Goal: Information Seeking & Learning: Learn about a topic

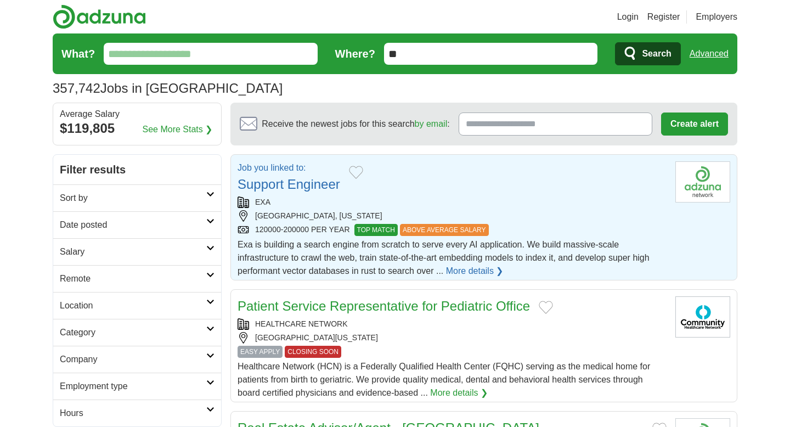
click at [548, 187] on div "Job you linked to: Support Engineer" at bounding box center [452, 177] width 429 height 33
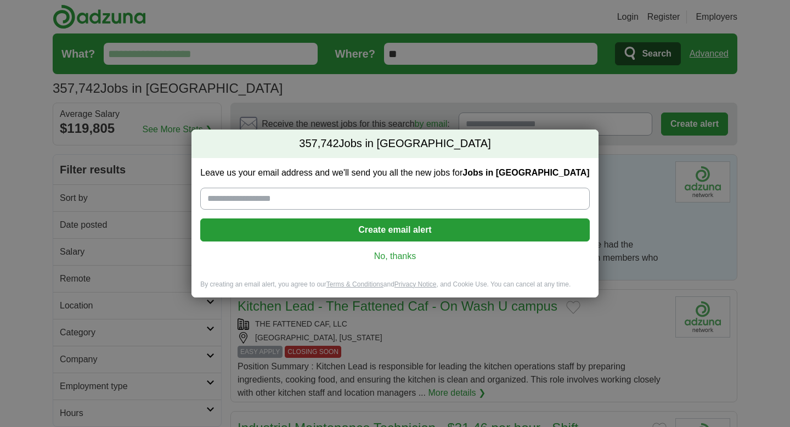
click at [398, 255] on link "No, thanks" at bounding box center [394, 256] width 371 height 12
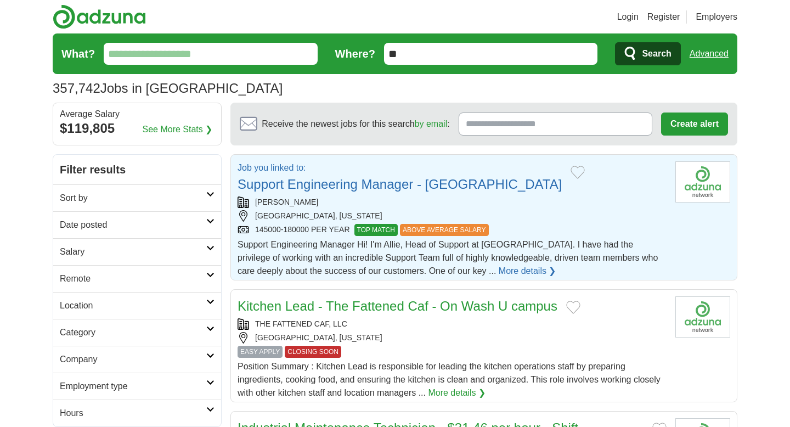
click at [395, 185] on link "Support Engineering Manager - Americas" at bounding box center [400, 184] width 324 height 15
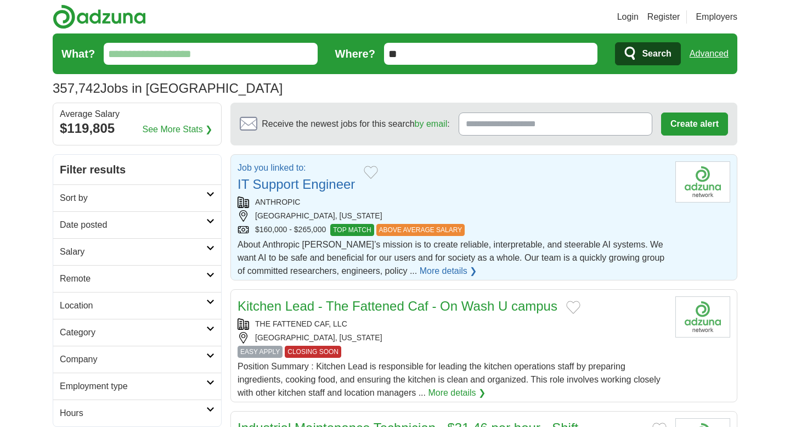
click at [341, 187] on link "IT Support Engineer" at bounding box center [296, 184] width 117 height 15
click at [318, 188] on link "Support Engineer" at bounding box center [289, 184] width 103 height 15
